Goal: Transaction & Acquisition: Purchase product/service

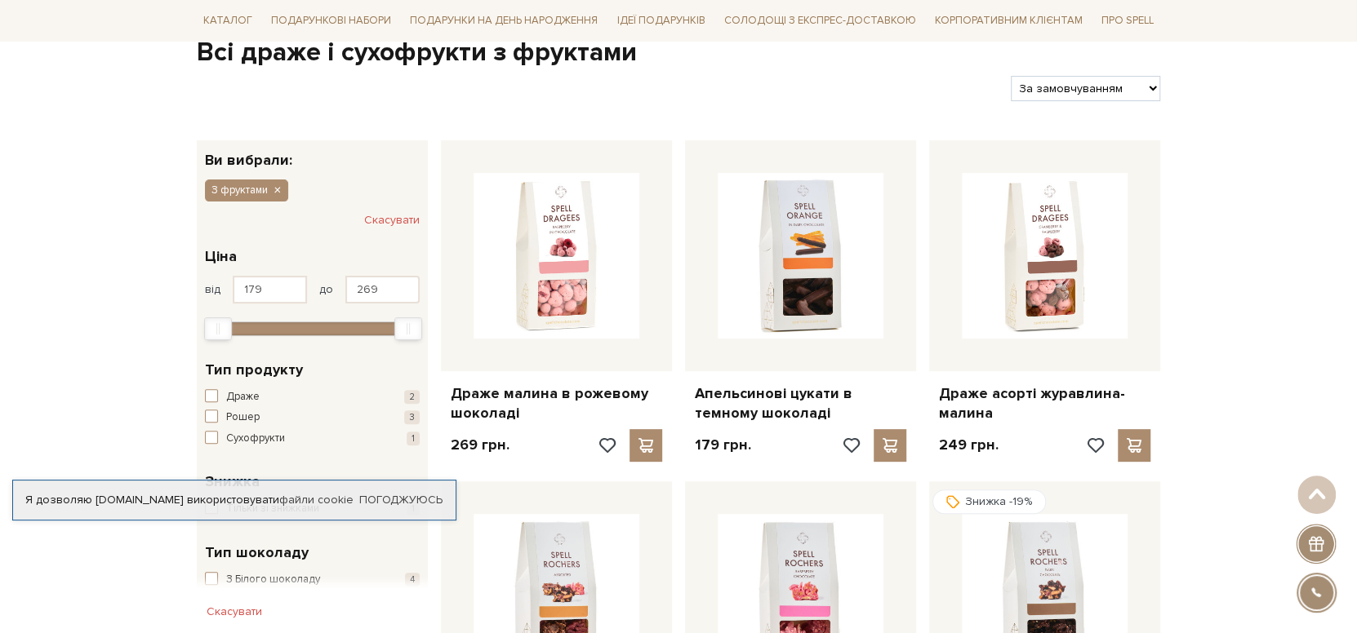
scroll to position [162, 0]
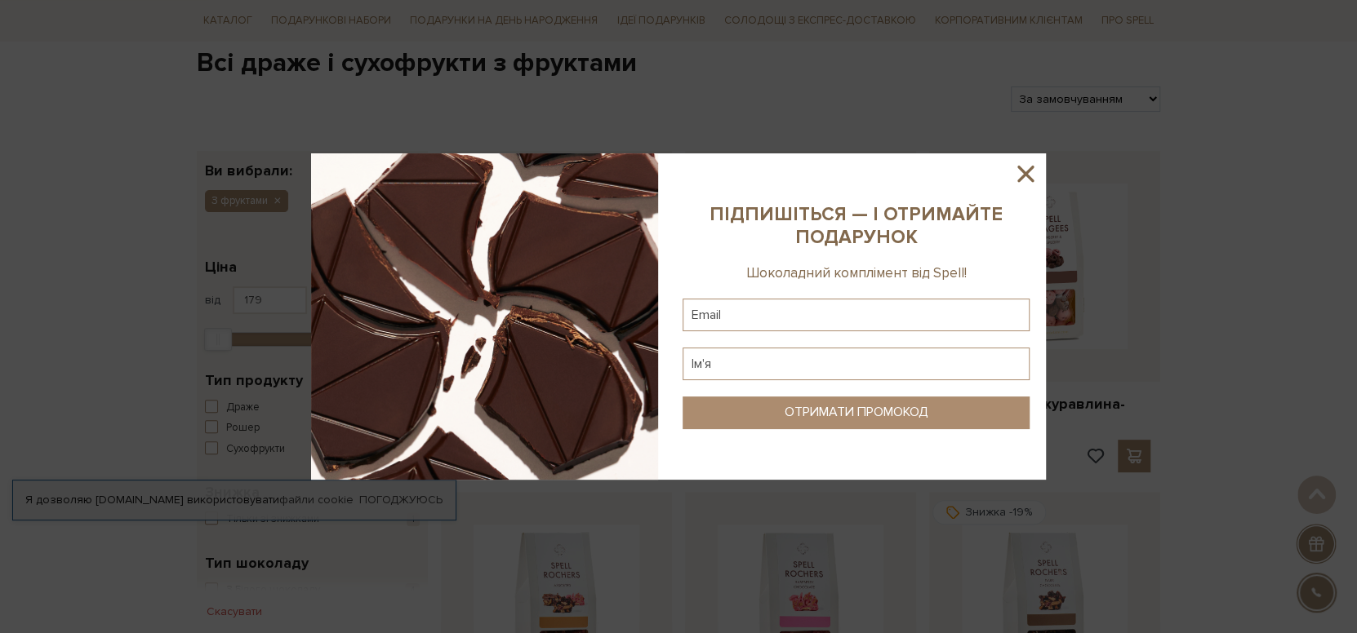
click at [1028, 175] on icon at bounding box center [1025, 174] width 16 height 16
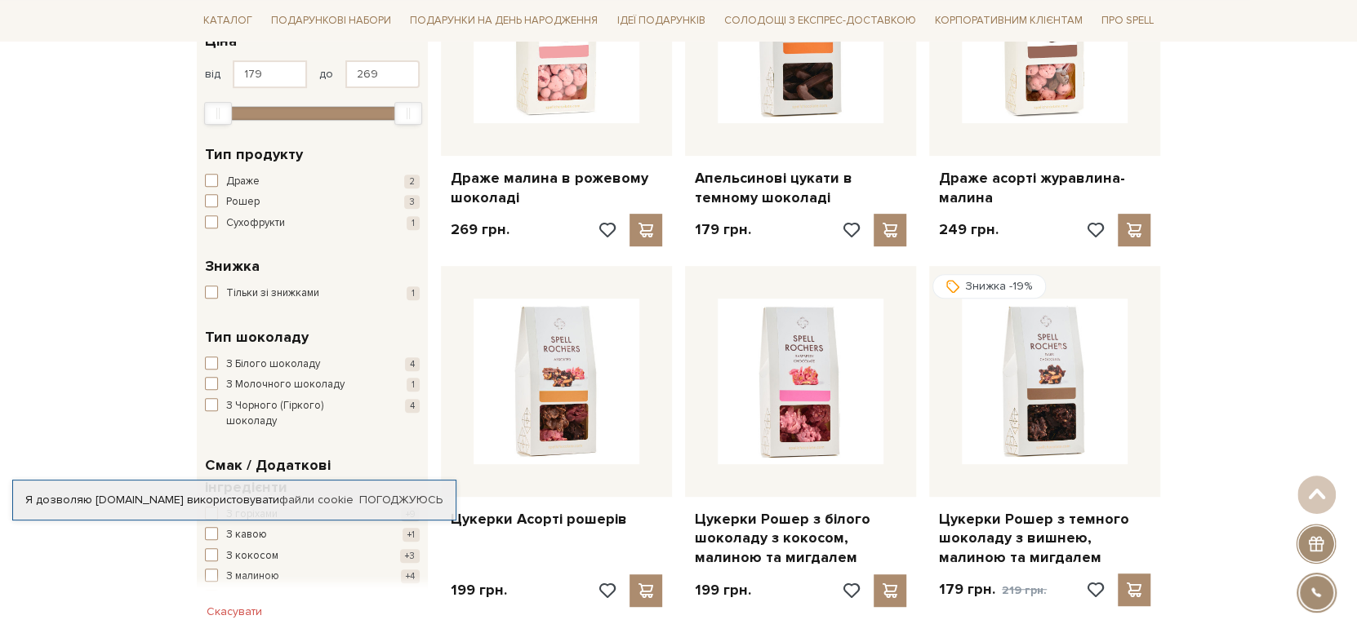
scroll to position [82, 0]
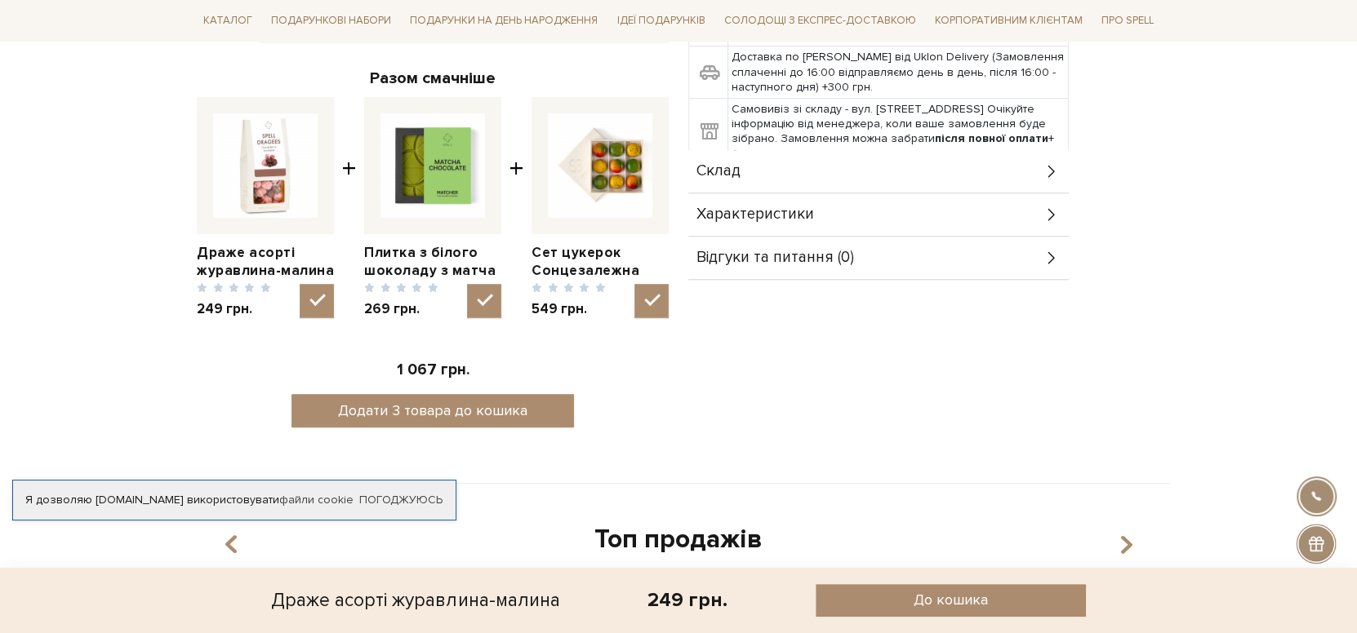
scroll to position [193, 0]
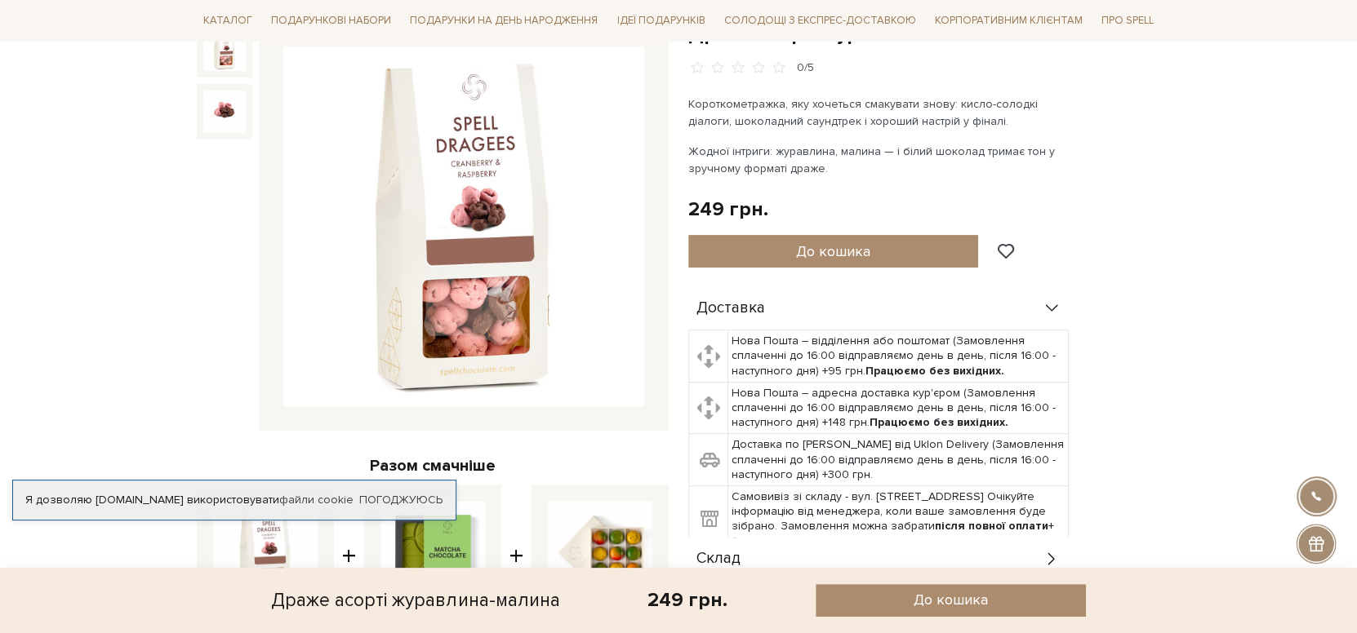
drag, startPoint x: 1259, startPoint y: 189, endPoint x: 1208, endPoint y: -11, distance: 205.5
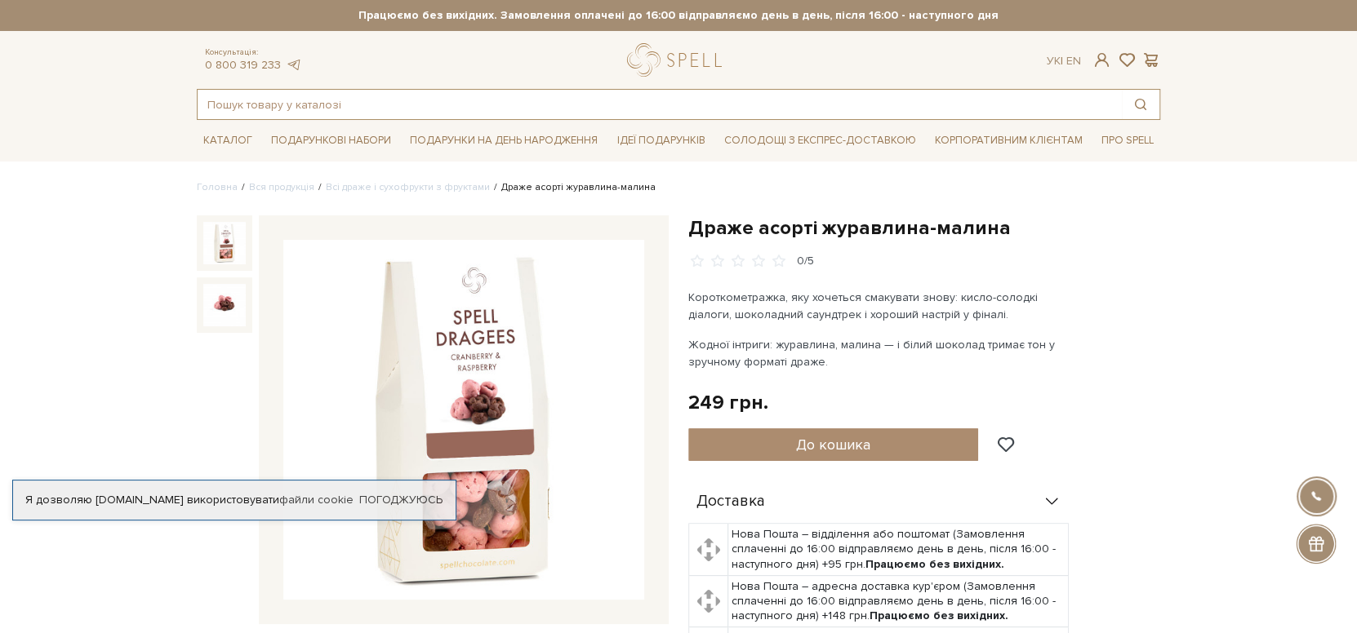
click at [380, 103] on input "text" at bounding box center [660, 104] width 924 height 29
type input "драже"
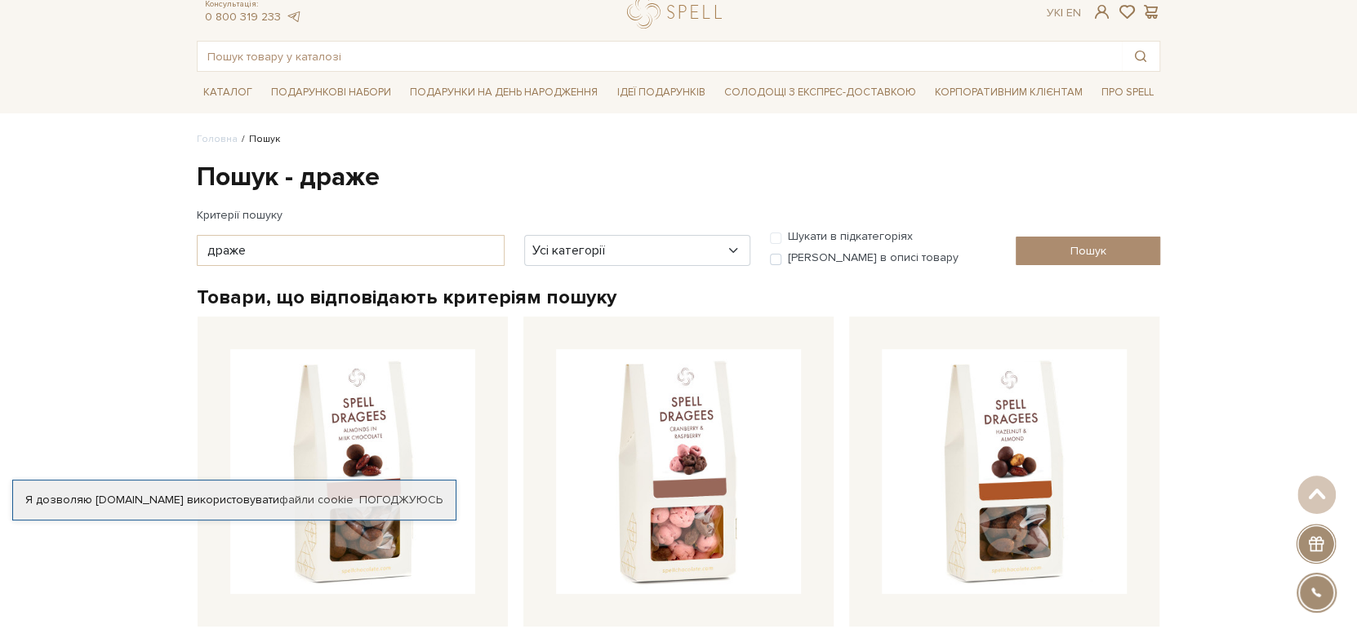
drag, startPoint x: 1228, startPoint y: 300, endPoint x: 1189, endPoint y: 55, distance: 248.0
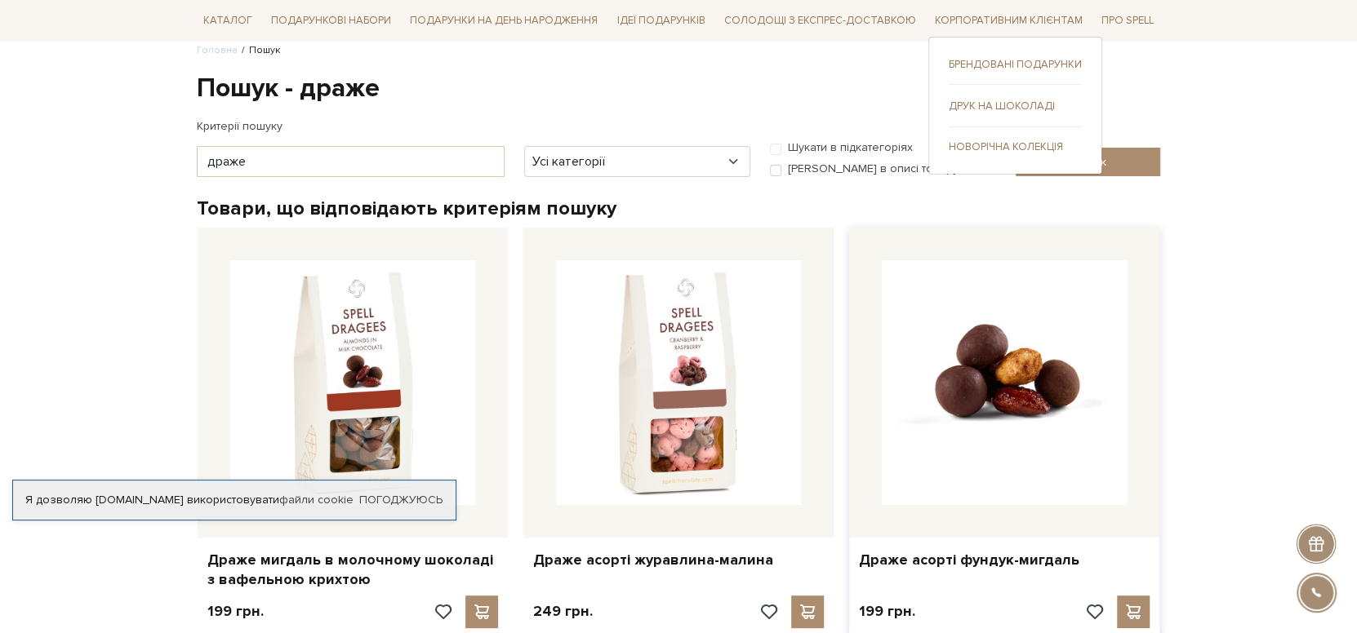
scroll to position [245, 0]
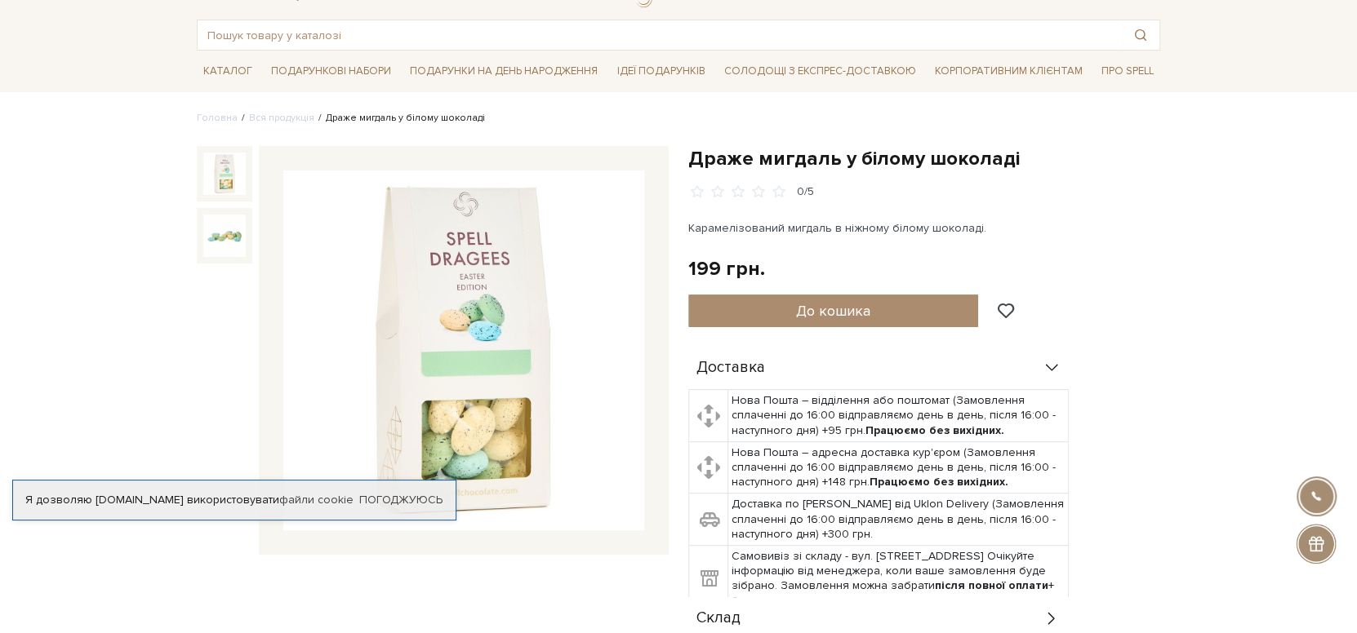
drag, startPoint x: 1225, startPoint y: 221, endPoint x: 1201, endPoint y: 287, distance: 69.7
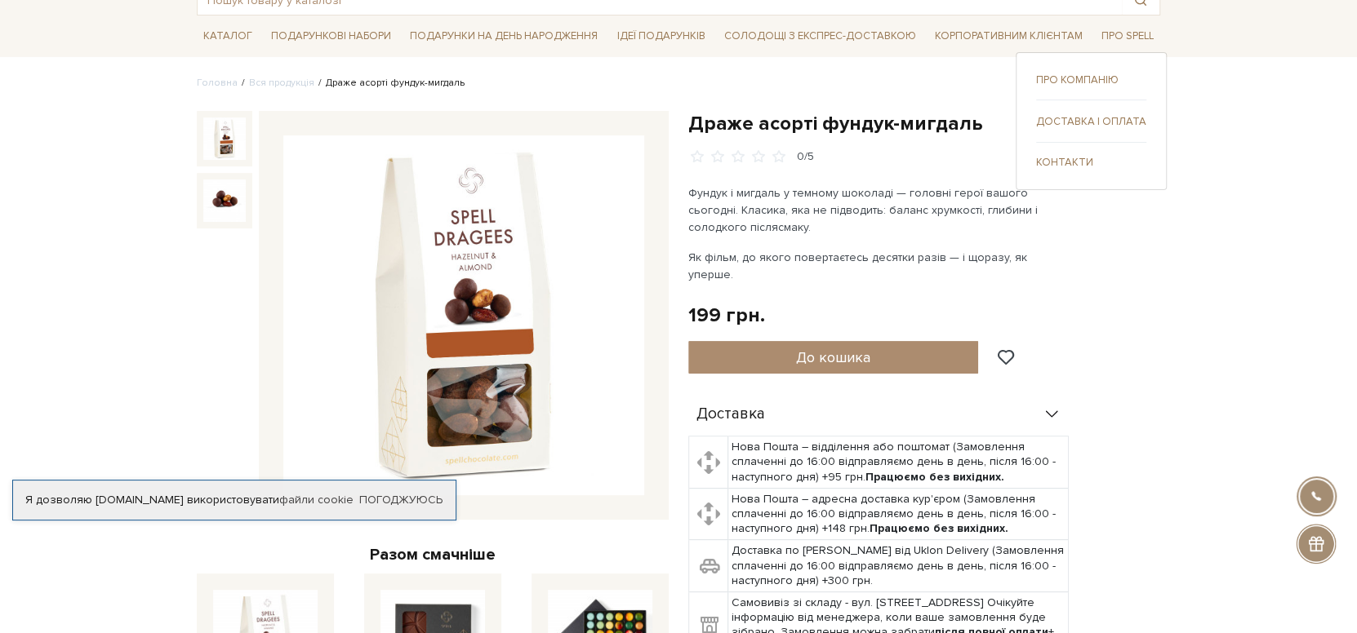
scroll to position [245, 0]
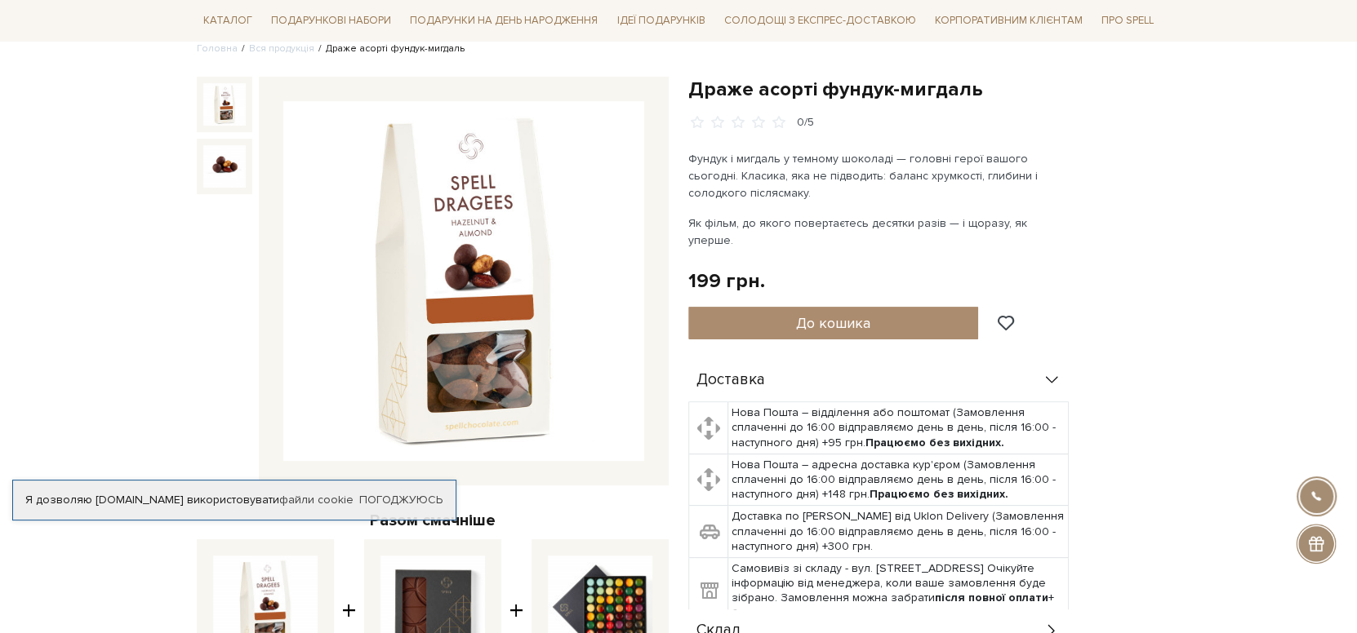
drag, startPoint x: 1088, startPoint y: 344, endPoint x: 1024, endPoint y: 213, distance: 146.4
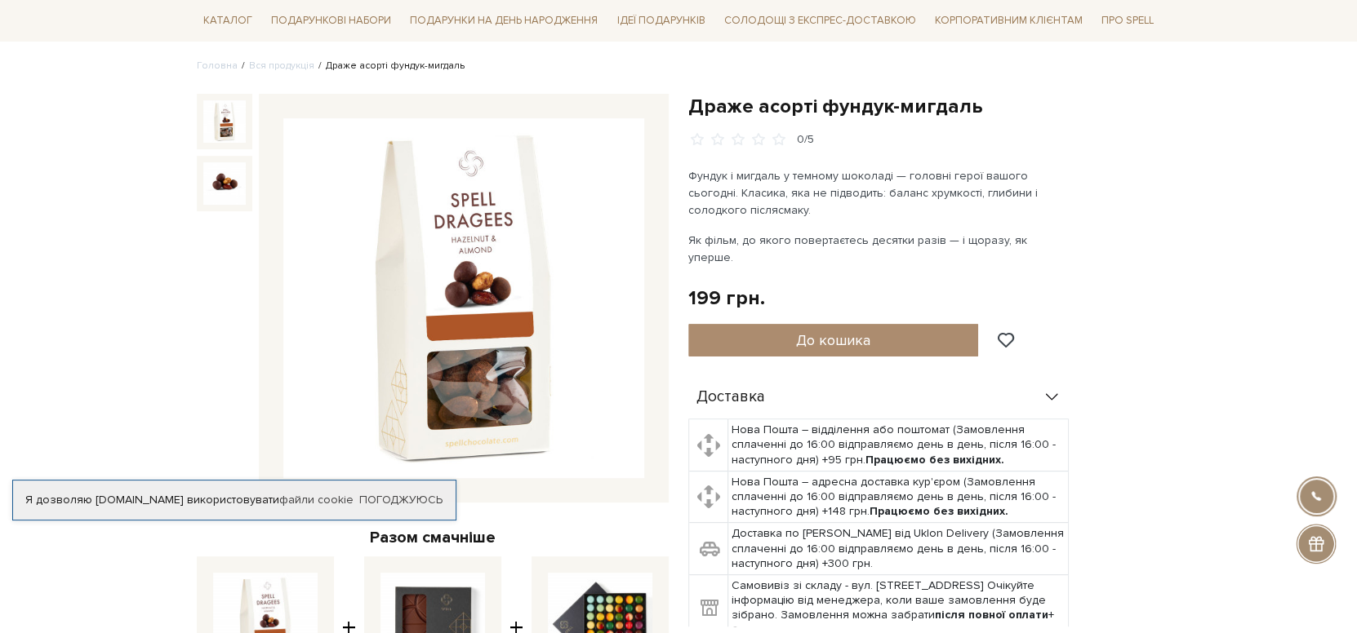
drag, startPoint x: 1108, startPoint y: 219, endPoint x: 1112, endPoint y: 273, distance: 54.8
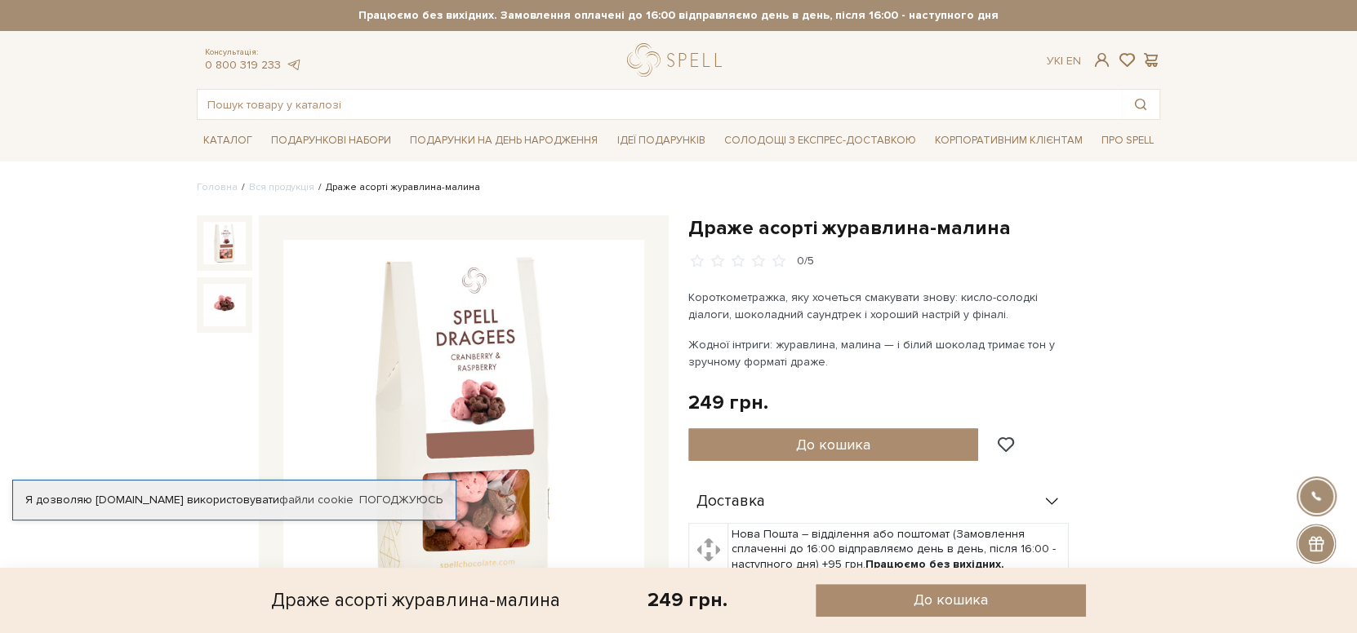
drag, startPoint x: 1171, startPoint y: 282, endPoint x: 1139, endPoint y: -51, distance: 334.6
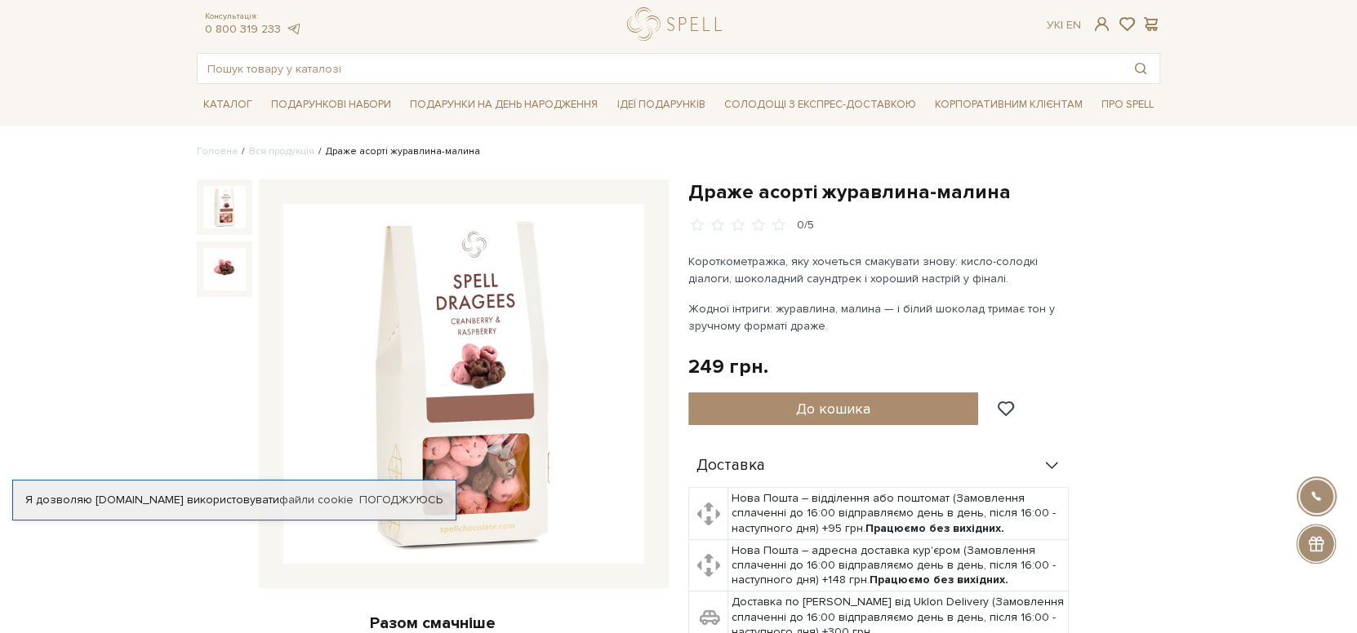
drag, startPoint x: 1145, startPoint y: 278, endPoint x: 1147, endPoint y: 353, distance: 75.1
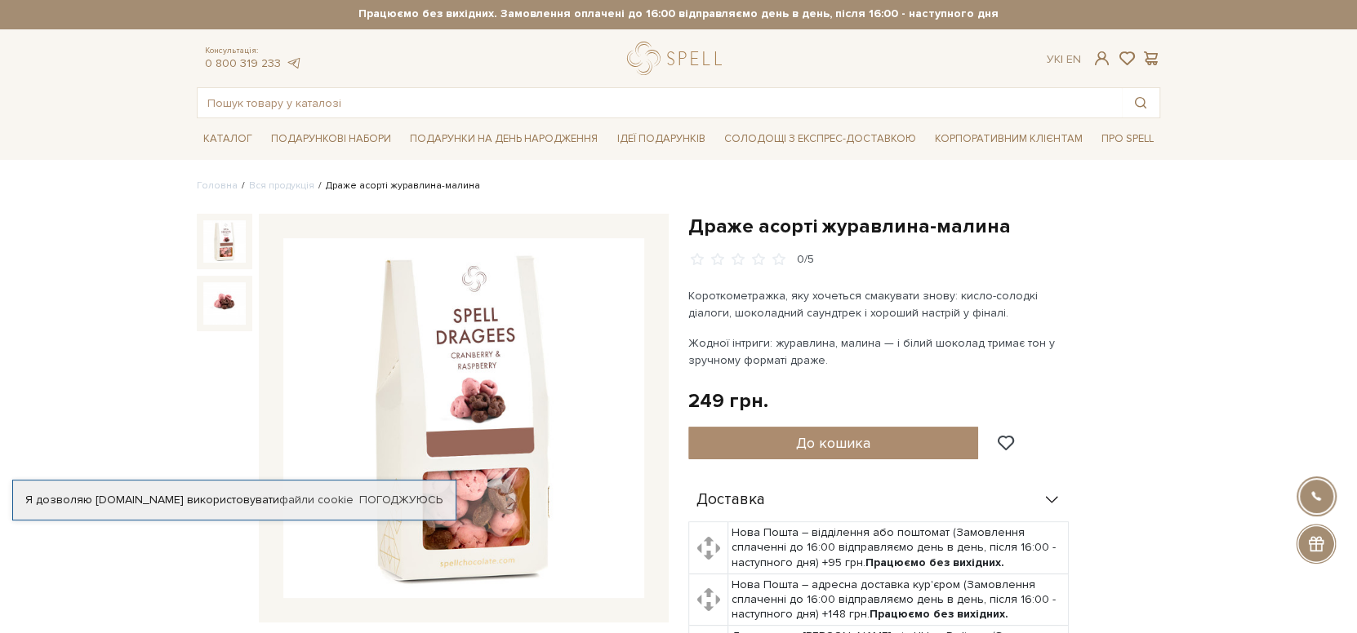
drag, startPoint x: 1147, startPoint y: 353, endPoint x: 1141, endPoint y: 287, distance: 66.4
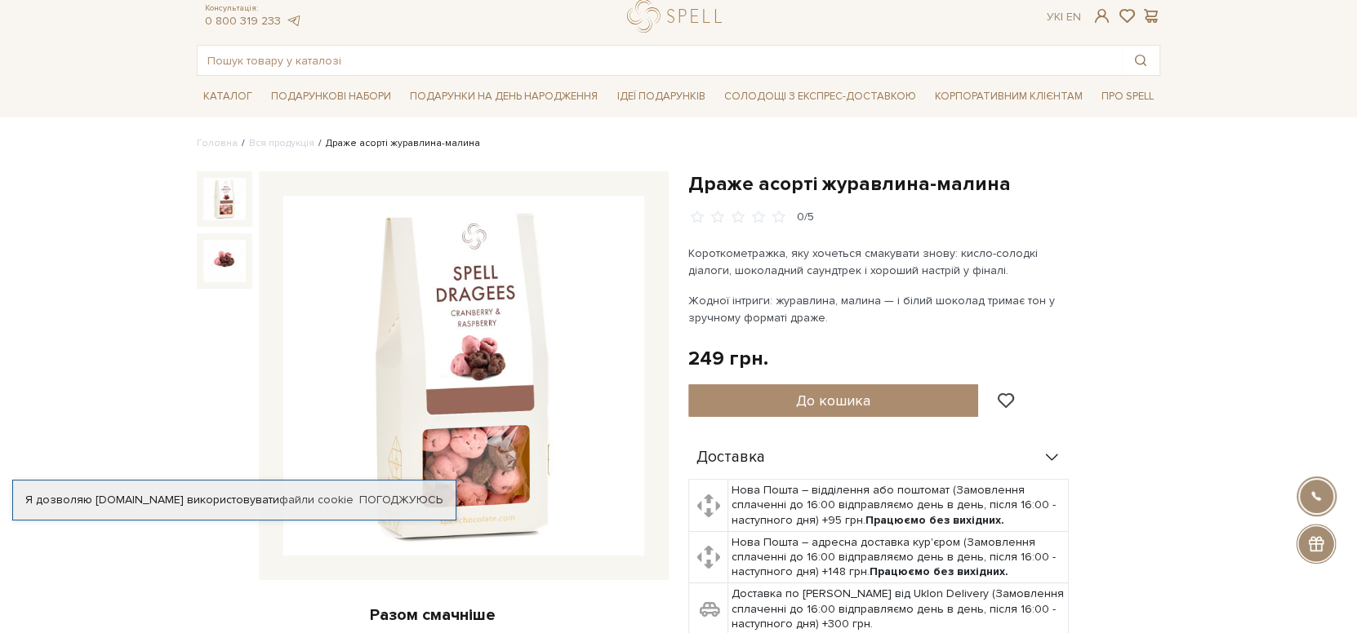
drag, startPoint x: 1190, startPoint y: 339, endPoint x: 1175, endPoint y: 428, distance: 90.2
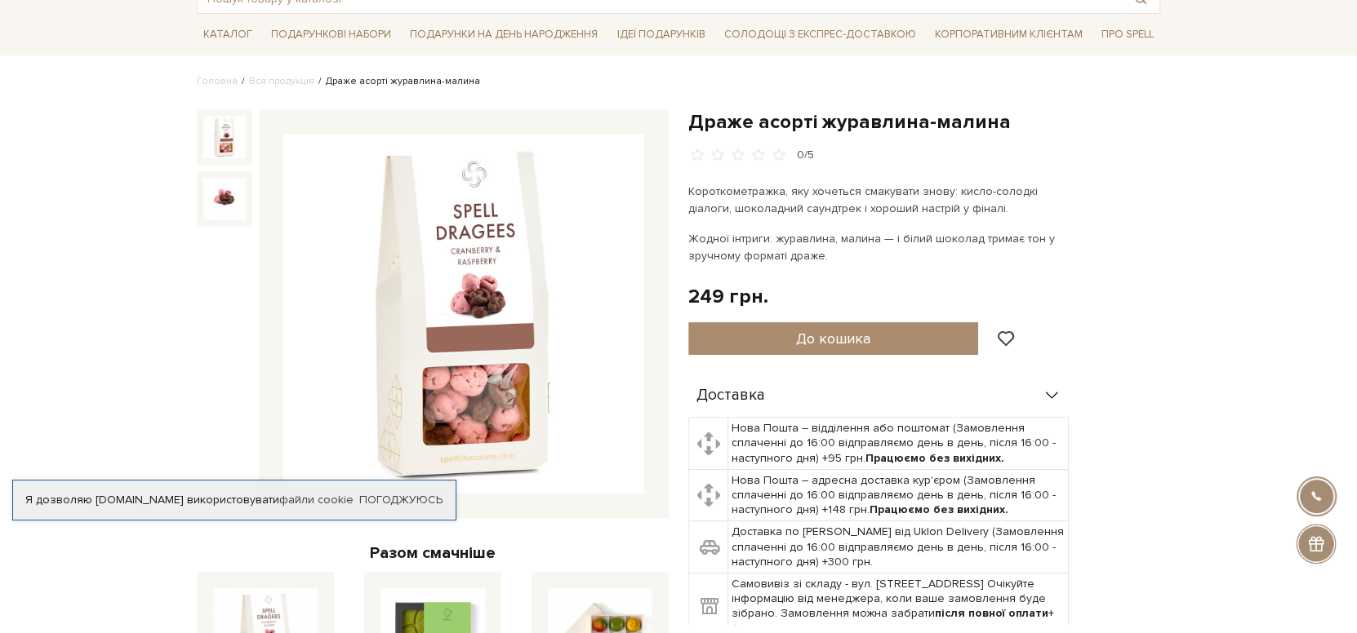
scroll to position [127, 0]
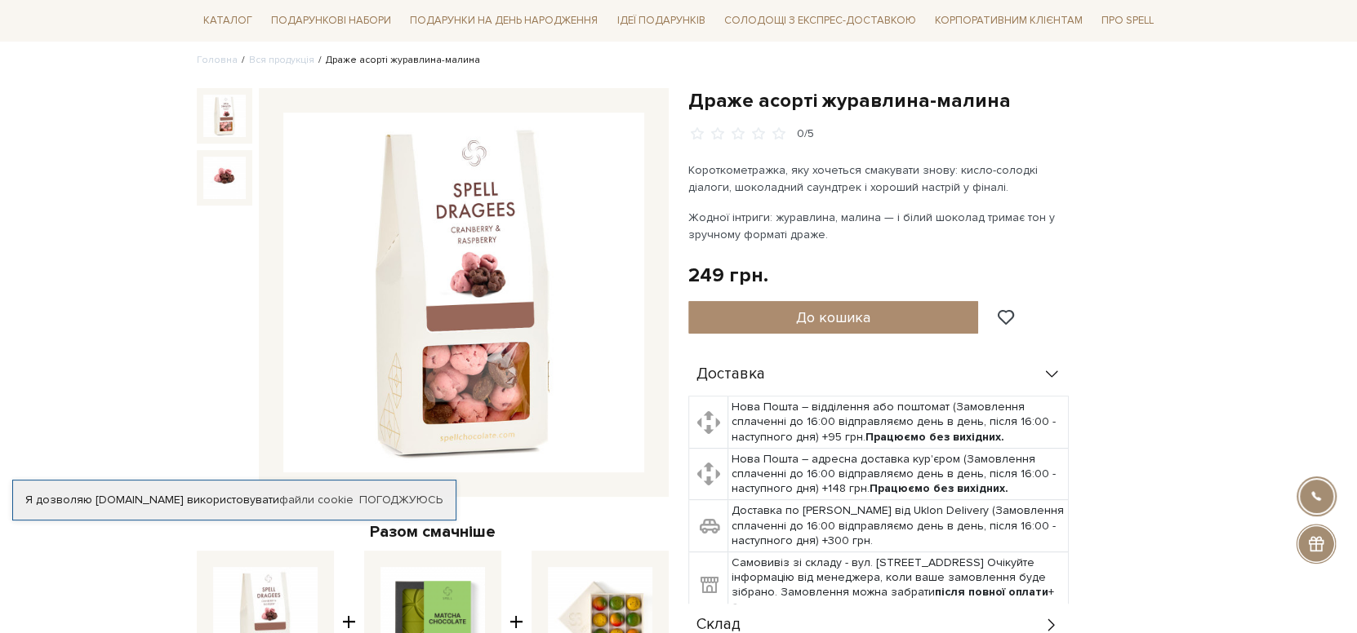
drag, startPoint x: 1185, startPoint y: 358, endPoint x: 1180, endPoint y: 406, distance: 49.2
